Goal: Transaction & Acquisition: Download file/media

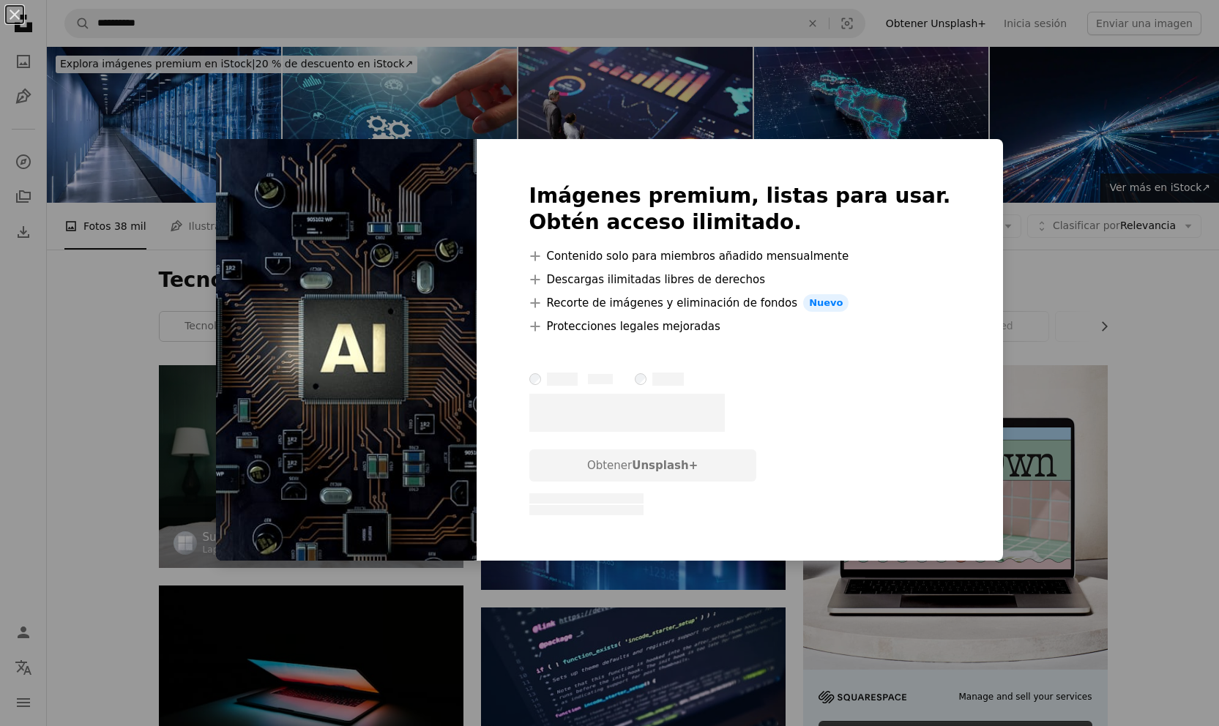
scroll to position [878, 0]
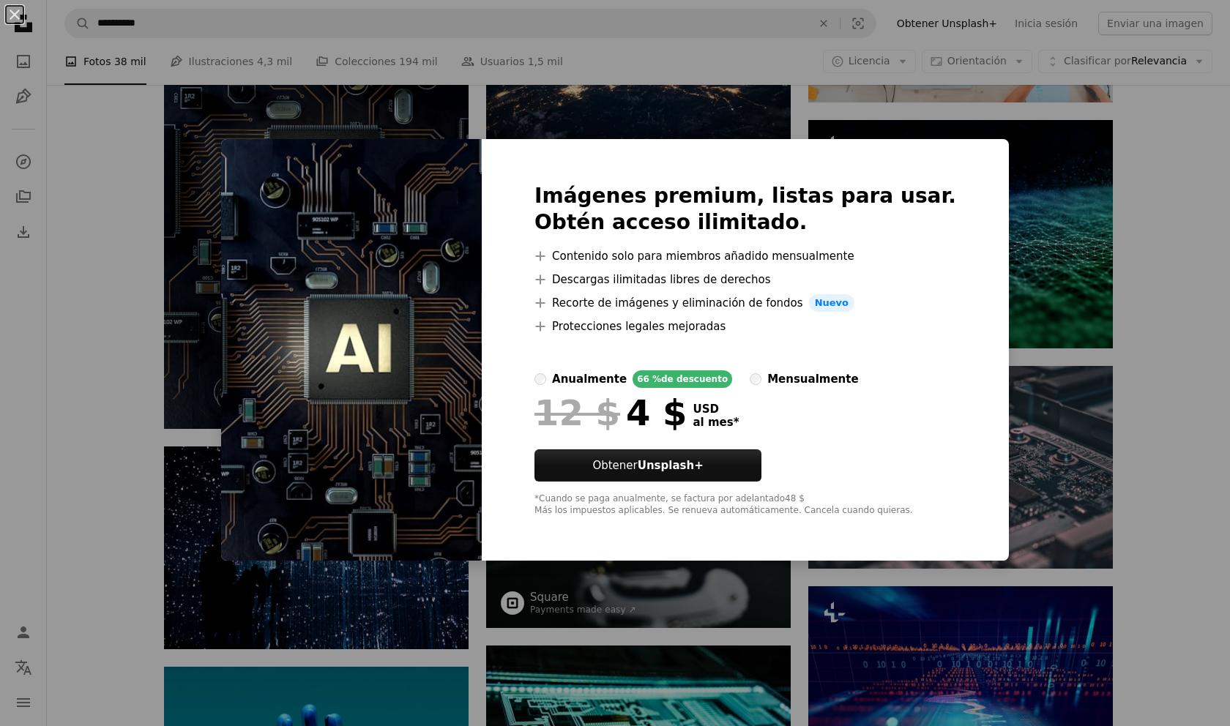
click at [1180, 305] on div "An X shape Imágenes premium, listas para usar. Obtén acceso ilimitado. A plus s…" at bounding box center [615, 363] width 1230 height 726
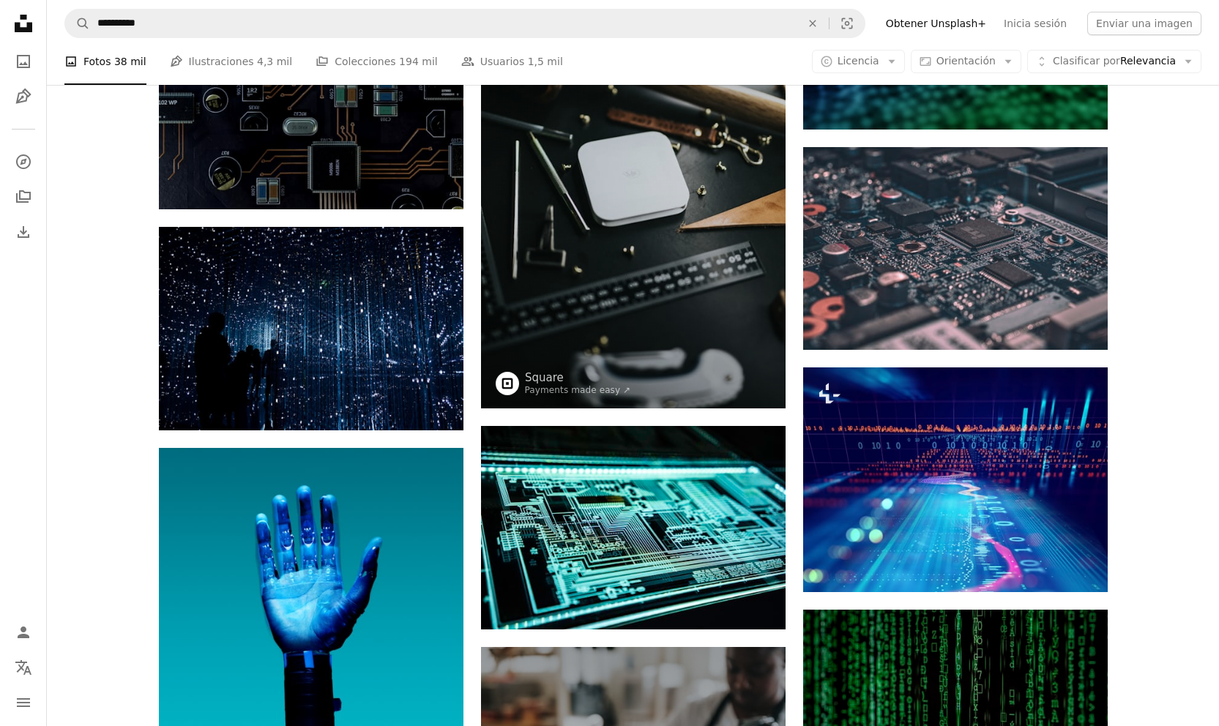
scroll to position [1098, 0]
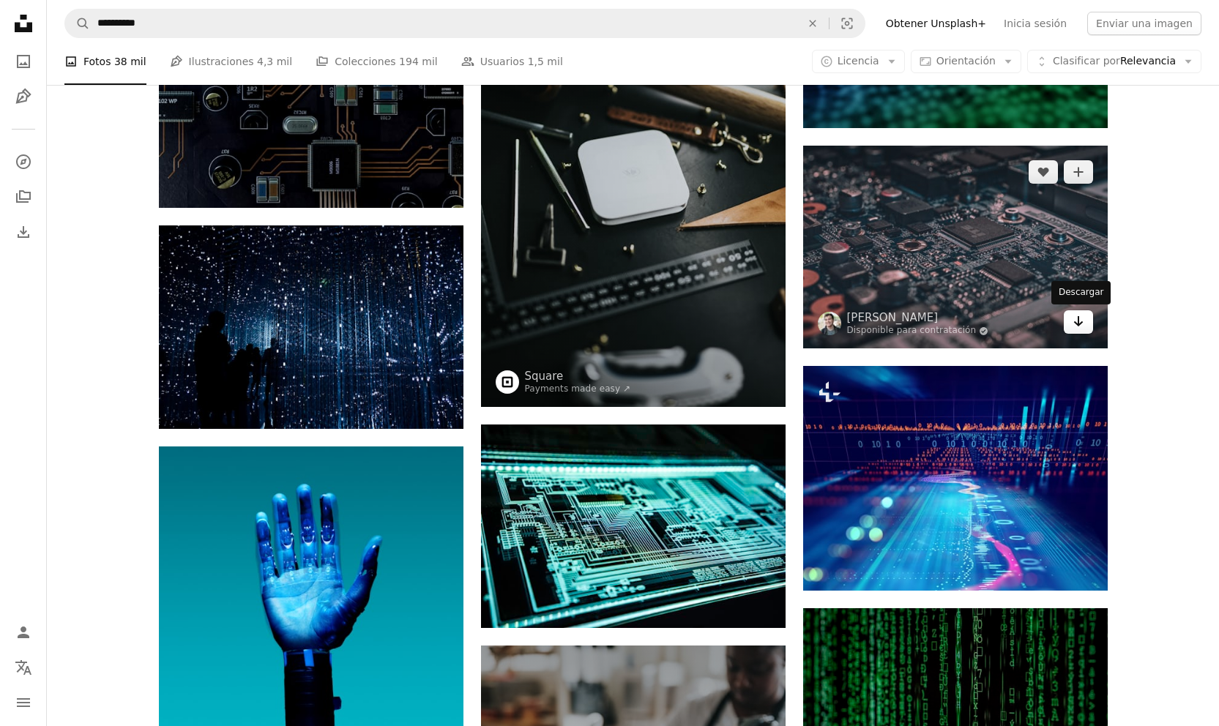
click at [1084, 324] on link "Arrow pointing down" at bounding box center [1078, 321] width 29 height 23
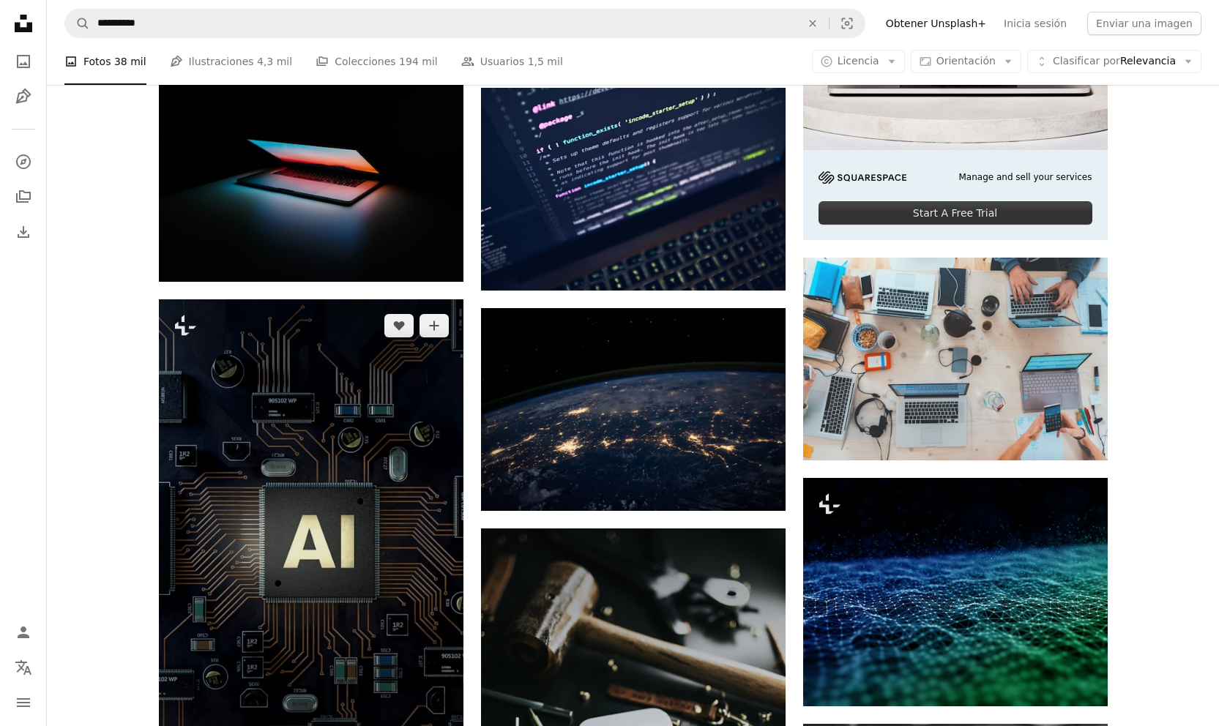
scroll to position [496, 0]
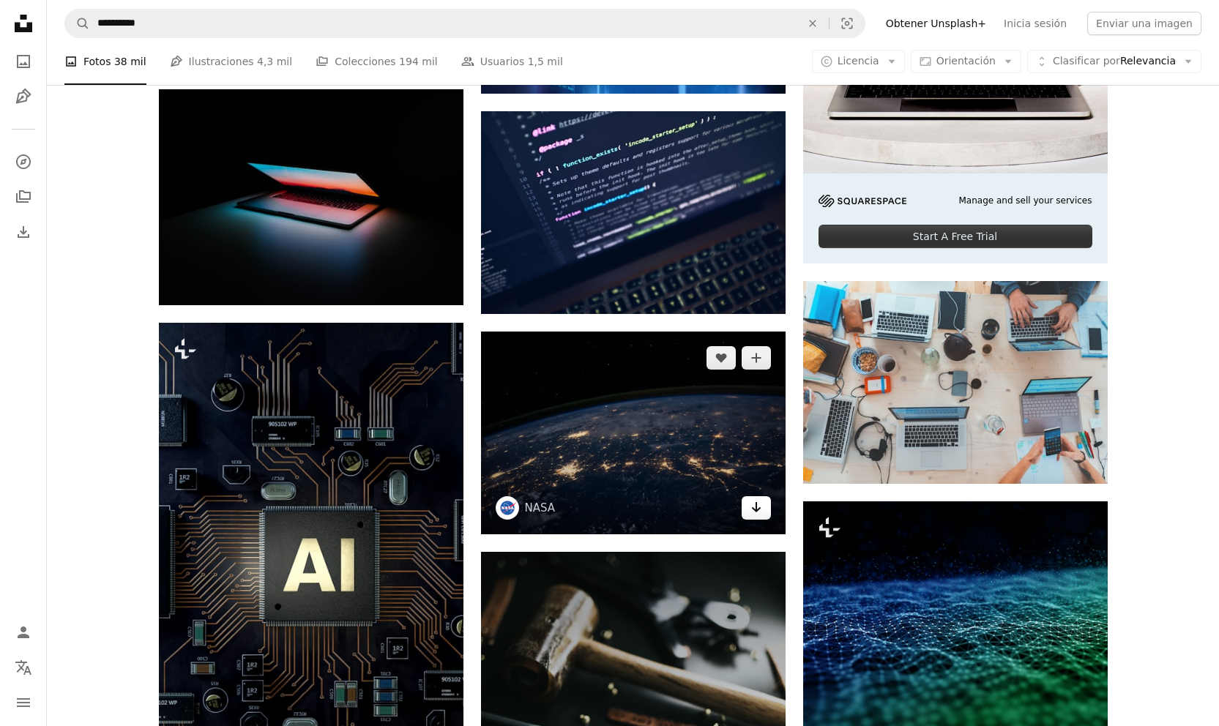
click at [757, 507] on icon "Arrow pointing down" at bounding box center [756, 508] width 12 height 18
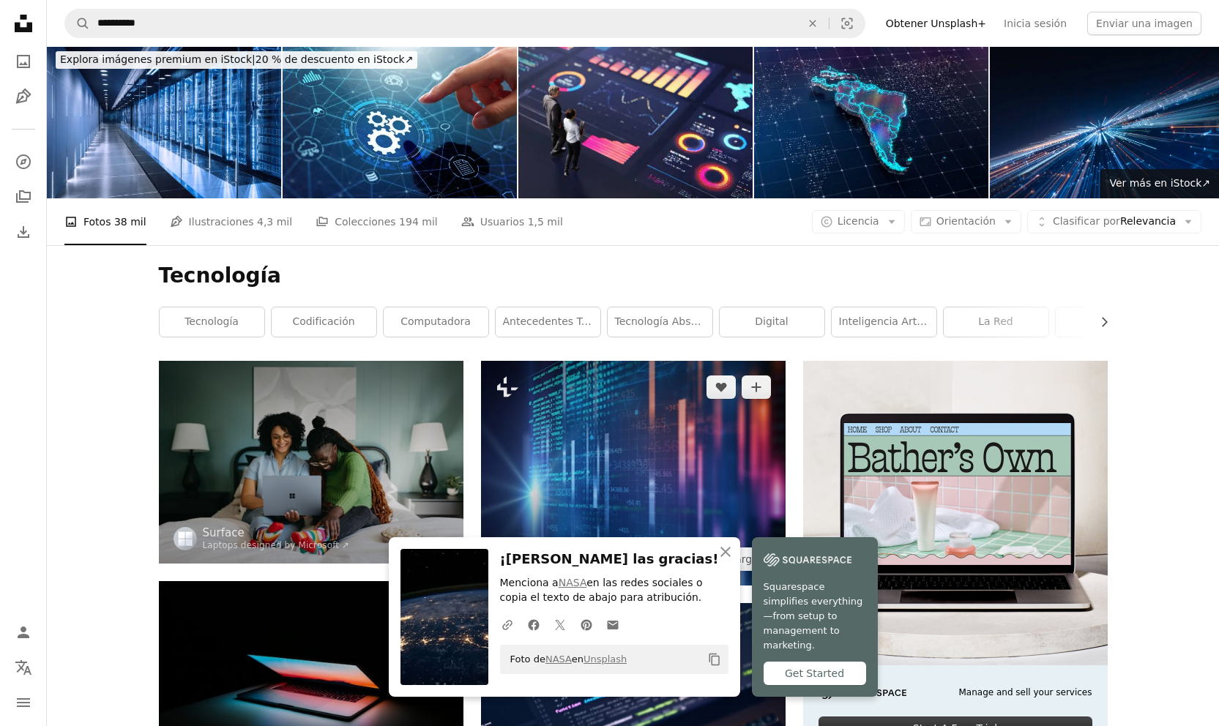
scroll to position [0, 0]
